Goal: Information Seeking & Learning: Learn about a topic

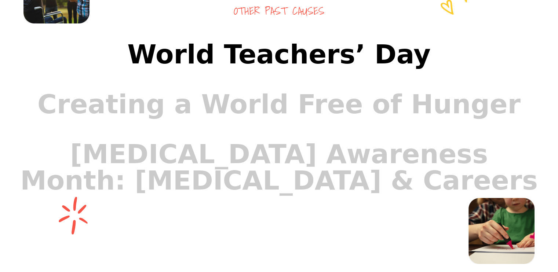
scroll to position [646, 0]
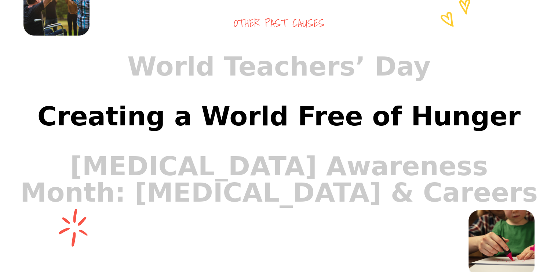
click at [237, 132] on link "Creating a World Free of Hunger" at bounding box center [279, 116] width 529 height 50
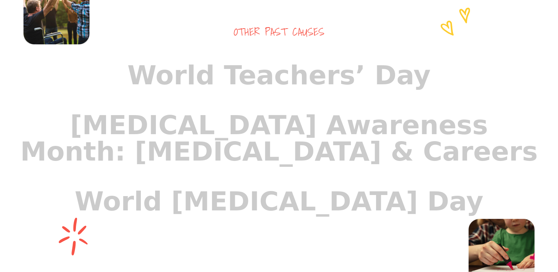
scroll to position [661, 0]
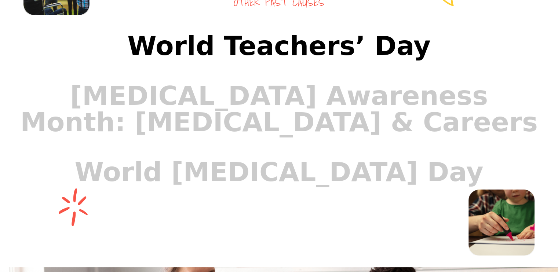
click at [170, 64] on link "World Teachers’ Day" at bounding box center [279, 46] width 529 height 50
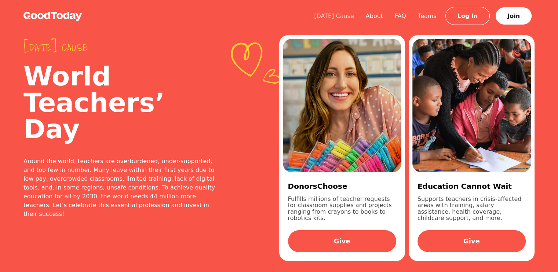
click at [335, 14] on link "[DATE] Cause" at bounding box center [334, 15] width 52 height 7
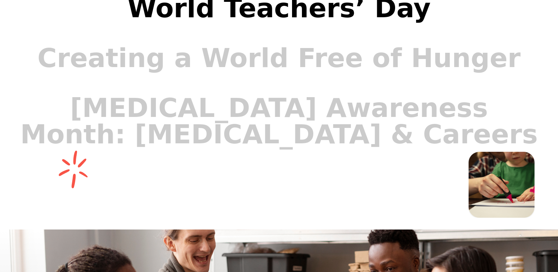
scroll to position [771, 0]
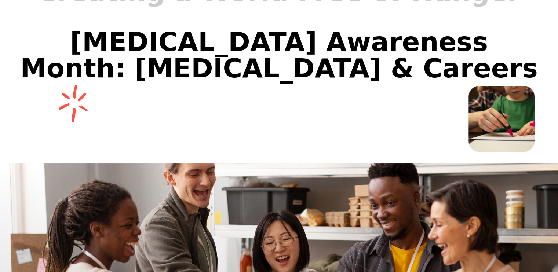
click at [236, 64] on link "[MEDICAL_DATA] Awareness Month: [MEDICAL_DATA] & Careers" at bounding box center [279, 55] width 529 height 76
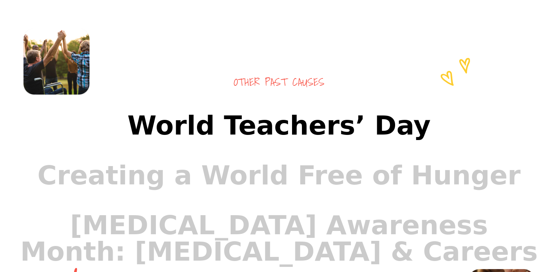
scroll to position [587, 0]
click at [266, 144] on link "World Teachers’ Day" at bounding box center [279, 126] width 529 height 50
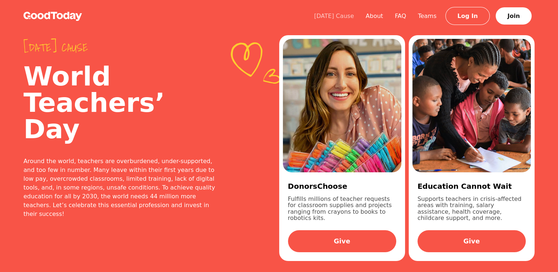
click at [336, 12] on div "Today's Cause About FAQ Teams Log In Join" at bounding box center [421, 16] width 226 height 9
click at [336, 14] on link "[DATE] Cause" at bounding box center [334, 15] width 52 height 7
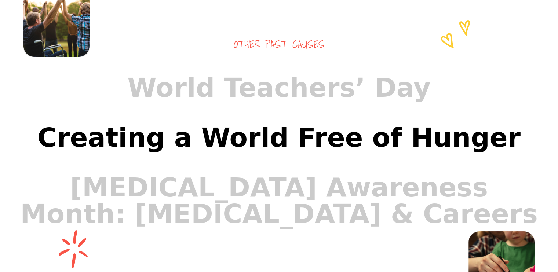
scroll to position [661, 0]
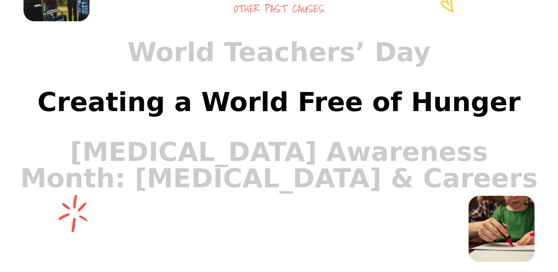
click at [227, 121] on link "Creating a World Free of Hunger" at bounding box center [279, 102] width 529 height 50
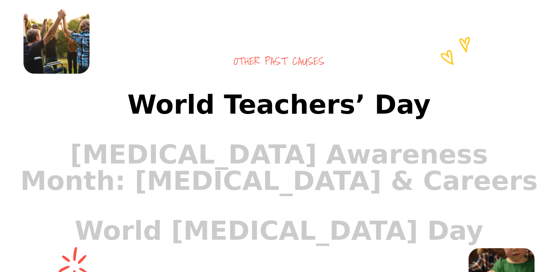
scroll to position [624, 0]
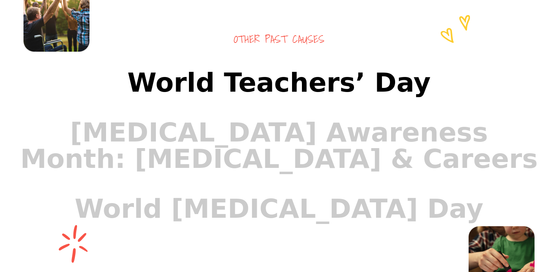
click at [241, 102] on link "World Teachers’ Day" at bounding box center [279, 83] width 529 height 50
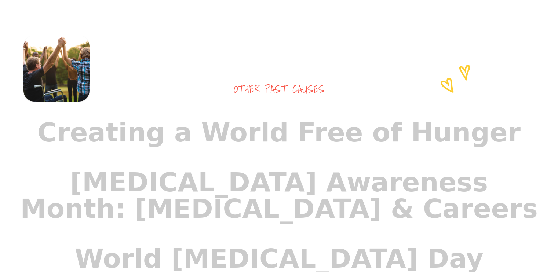
scroll to position [637, 0]
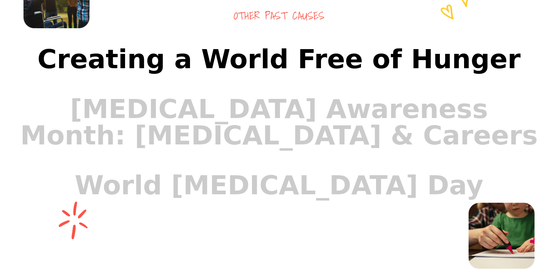
click at [256, 84] on link "Creating a World Free of Hunger" at bounding box center [279, 59] width 529 height 50
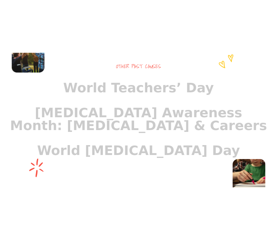
scroll to position [624, 0]
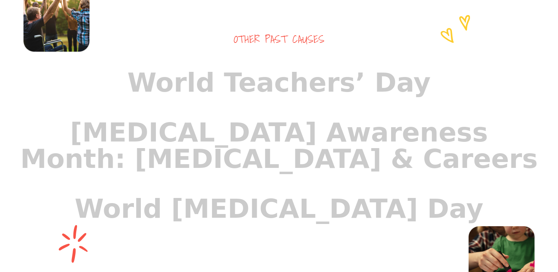
click at [201, 12] on div "Other past causes World Teachers’ Day Breast Cancer Awareness Month: Cancer & C…" at bounding box center [279, 133] width 558 height 342
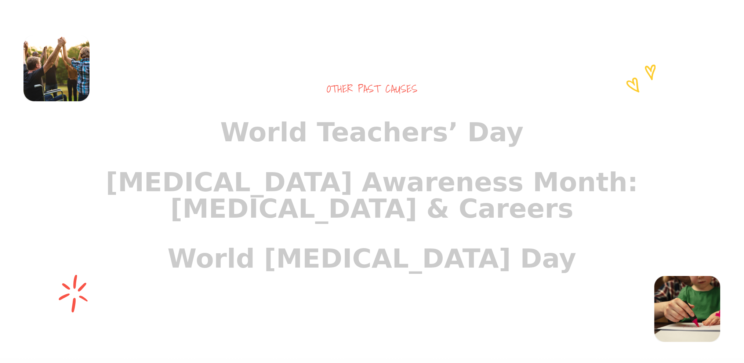
scroll to position [719, 0]
